Goal: Find specific page/section: Find specific page/section

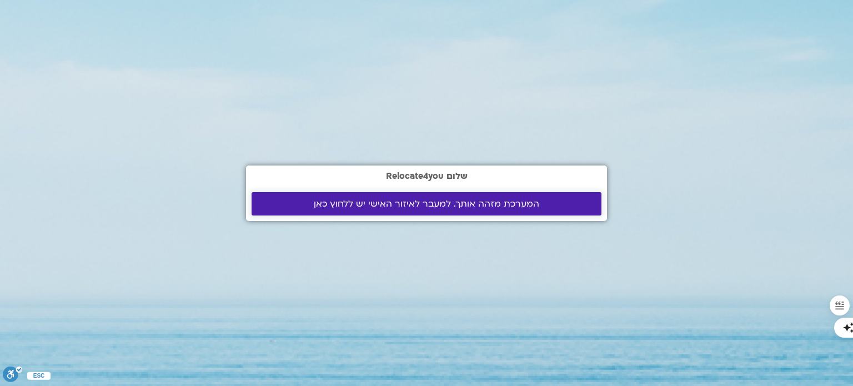
click at [334, 204] on span "המערכת מזהה אותך. למעבר לאיזור האישי יש ללחוץ כאן" at bounding box center [426, 204] width 225 height 10
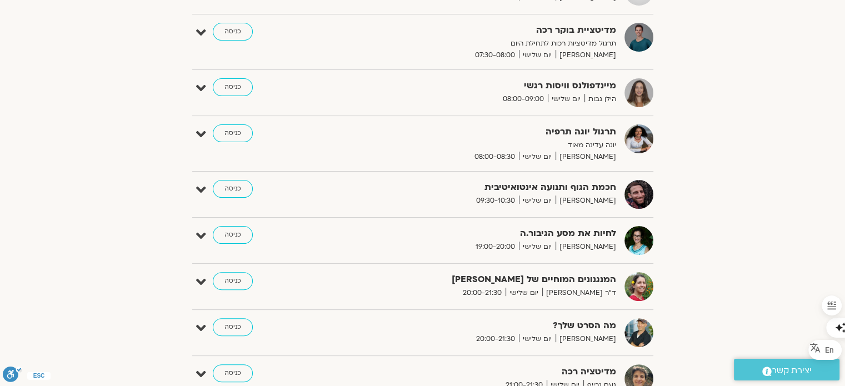
scroll to position [278, 0]
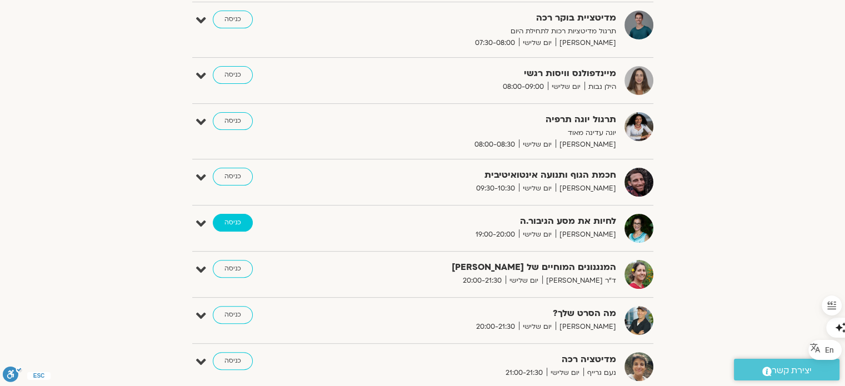
click at [230, 220] on link "כניסה" at bounding box center [233, 223] width 40 height 18
